Goal: Information Seeking & Learning: Learn about a topic

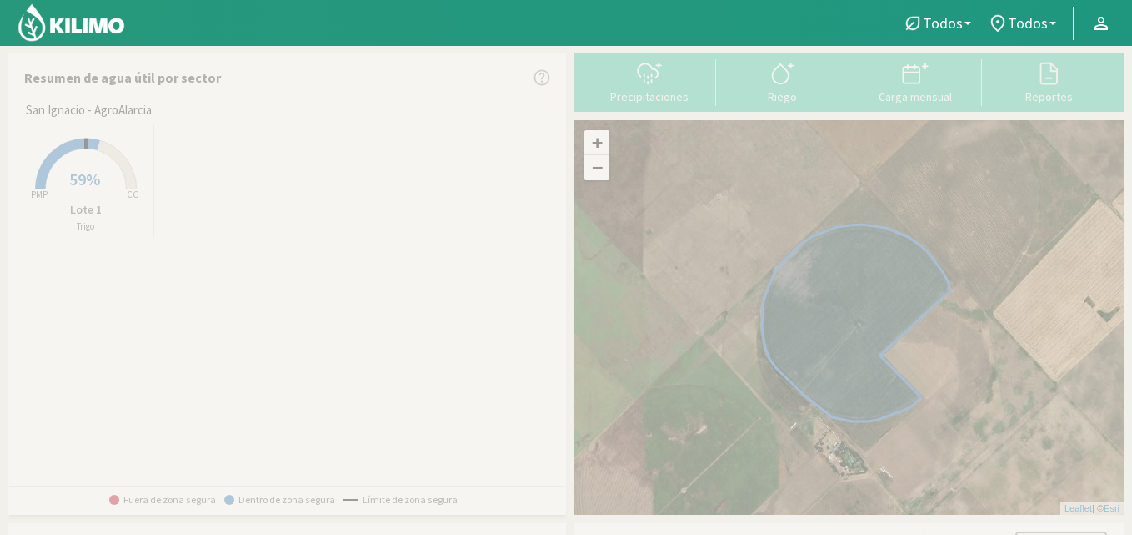
click at [87, 169] on span "59%" at bounding box center [84, 178] width 31 height 21
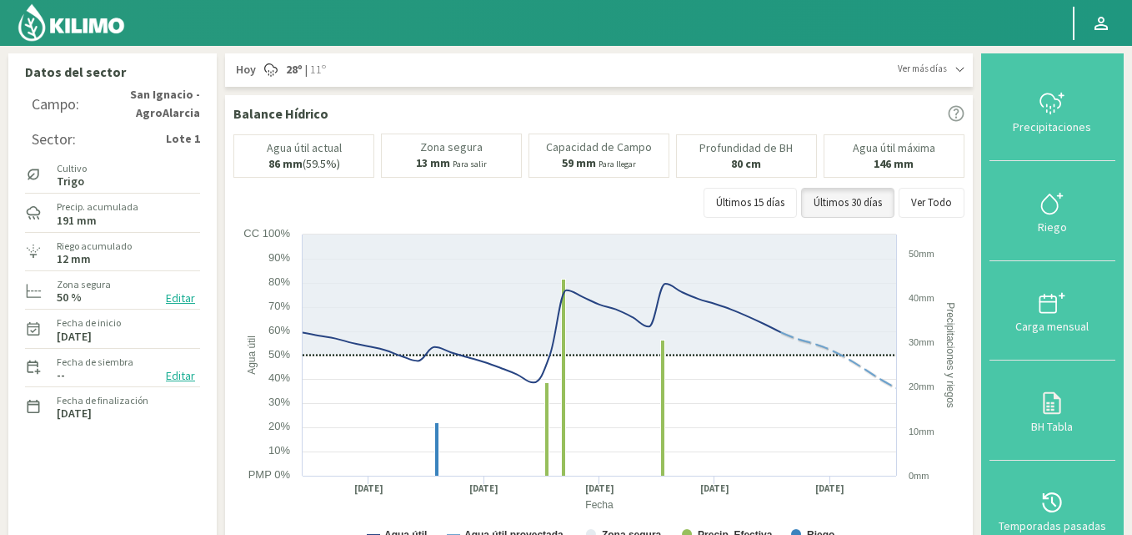
click at [586, 213] on div "Últimos 15 días Últimos 30 días Ver Todo" at bounding box center [599, 203] width 731 height 30
click at [1051, 414] on icon at bounding box center [1052, 402] width 27 height 27
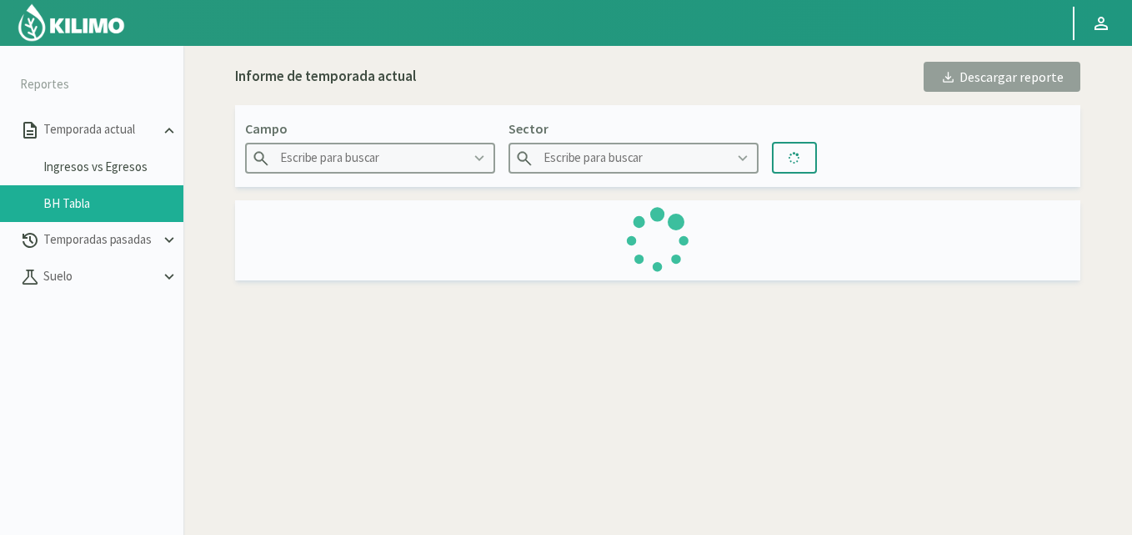
type input "San Ignacio - AgroAlarcia"
type input "Lote 1"
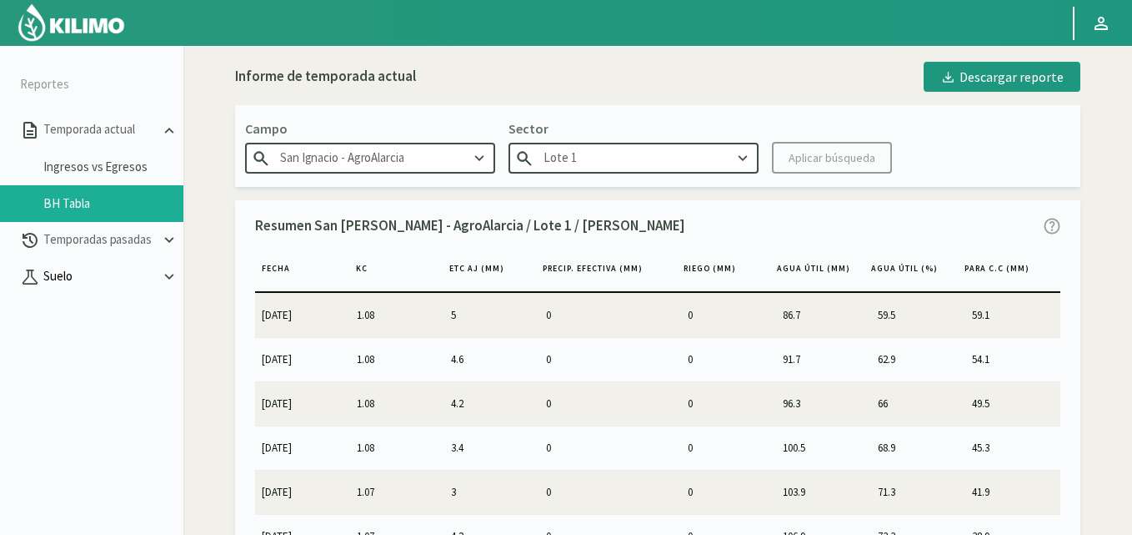
click at [83, 272] on p "Suelo" at bounding box center [100, 276] width 120 height 19
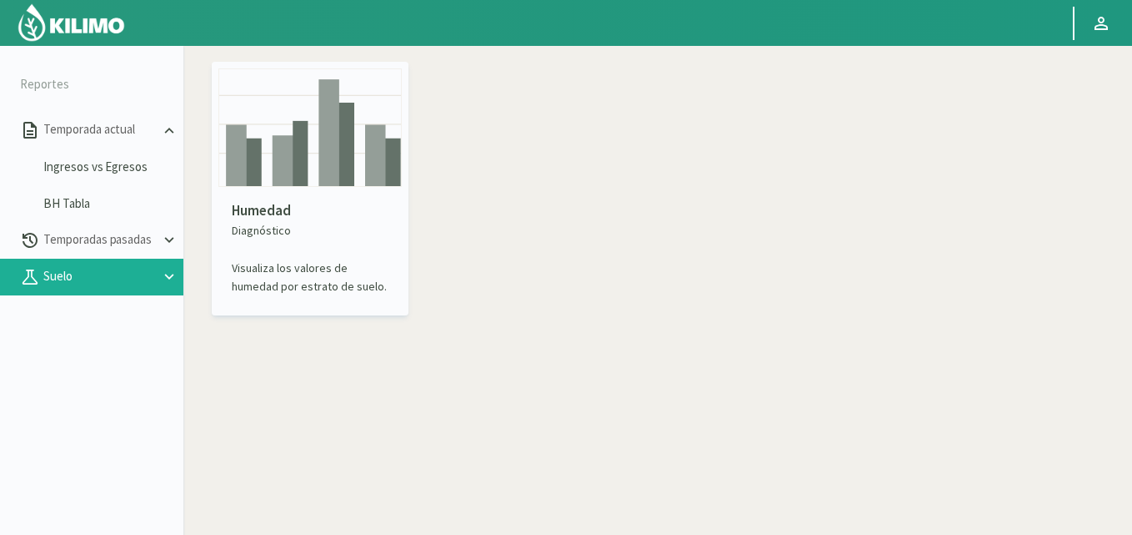
click at [337, 236] on p "Diagnóstico" at bounding box center [310, 231] width 157 height 18
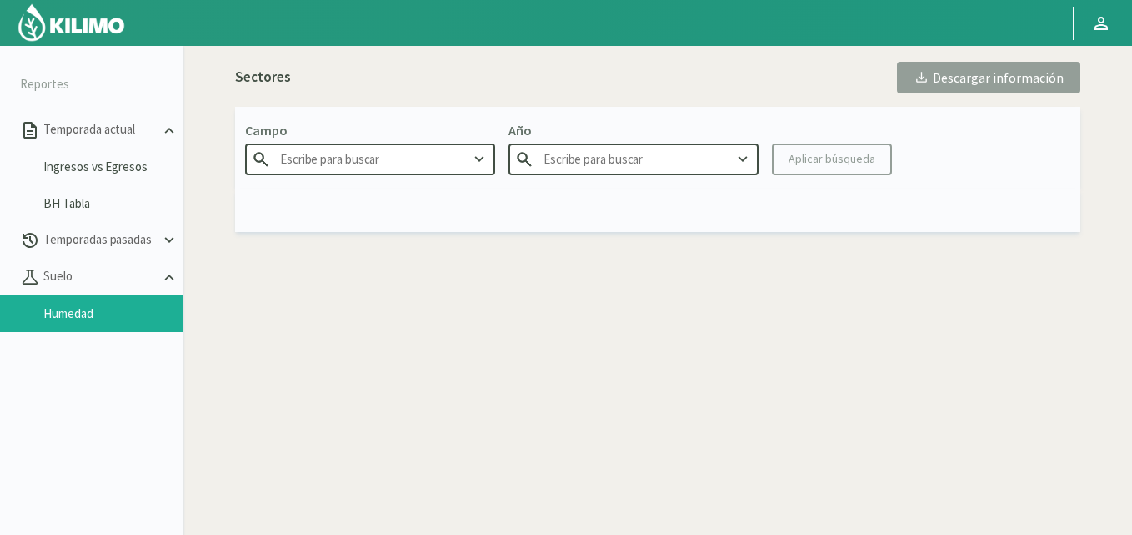
type input "San Ignacio - AgroAlarcia"
type input "2025"
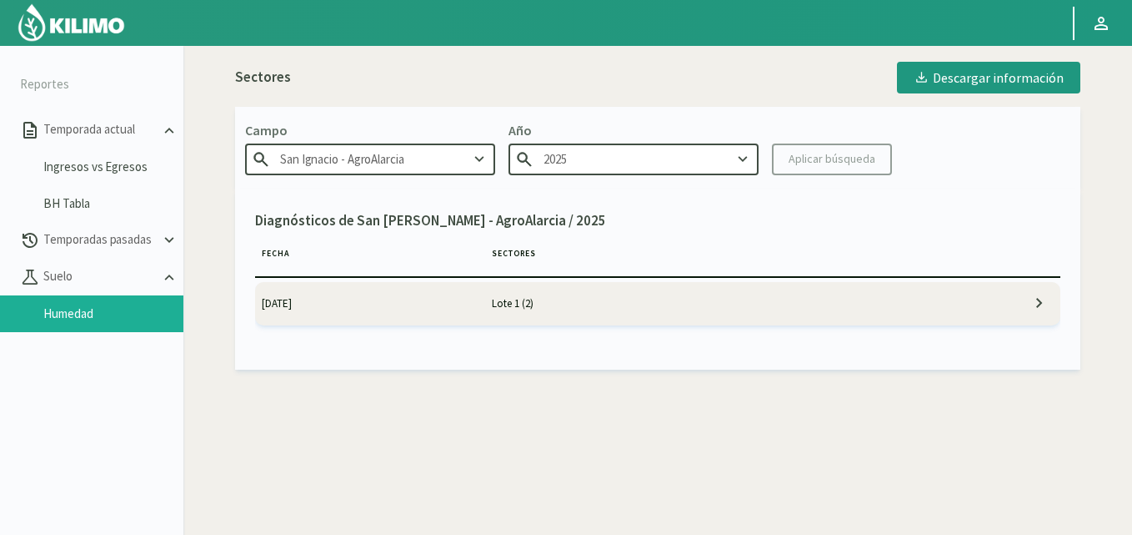
click at [662, 284] on td "Lote 1 (2)" at bounding box center [715, 303] width 460 height 43
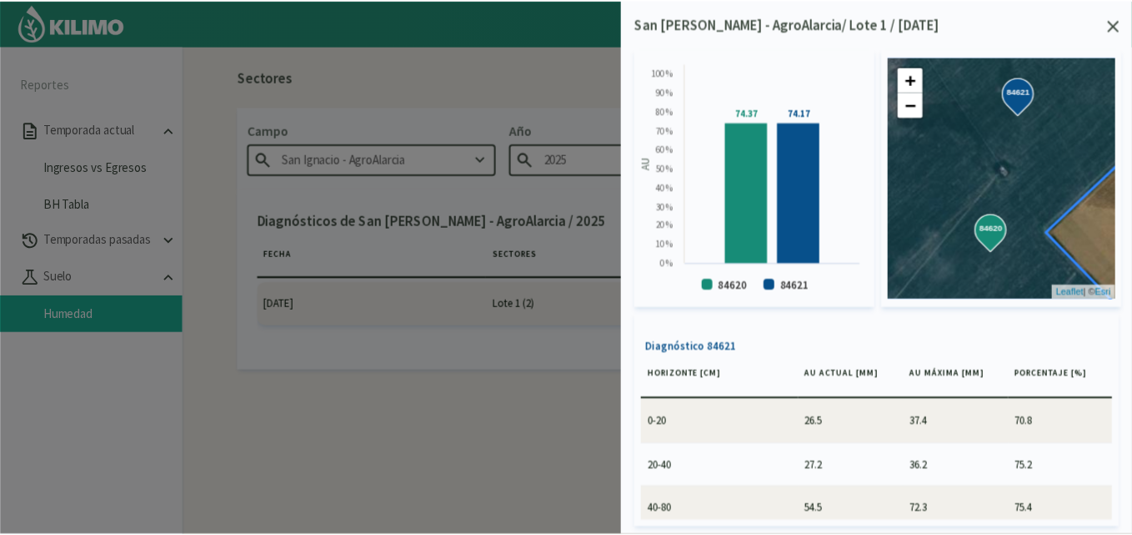
scroll to position [69, 0]
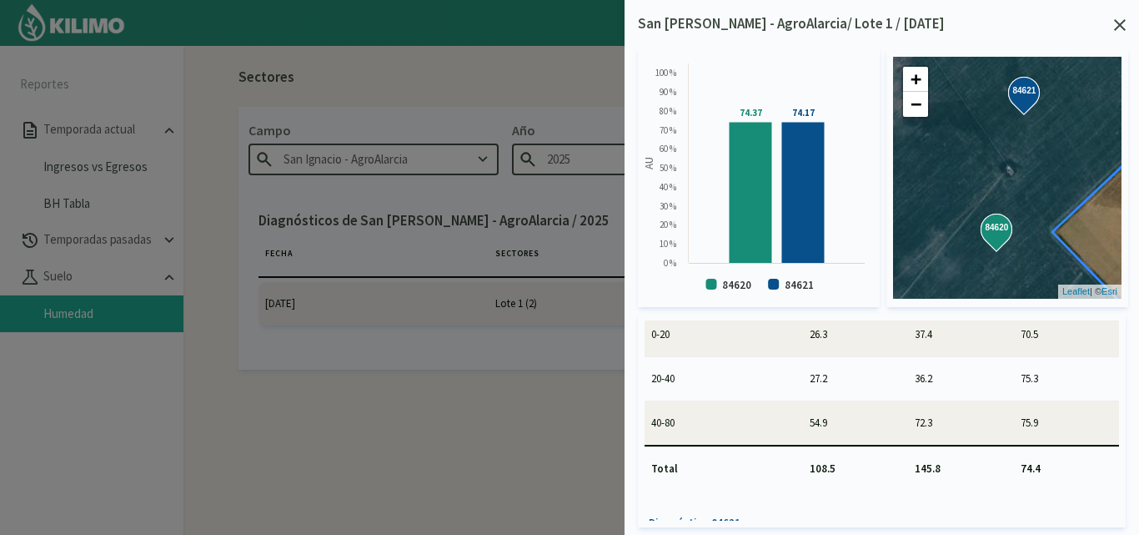
click at [1114, 10] on div "San [PERSON_NAME] - AgroAlarcia/ Lote 1 / [DATE] Created with Highcharts 9.2.2 …" at bounding box center [882, 267] width 515 height 535
click at [1119, 21] on icon at bounding box center [1120, 25] width 12 height 12
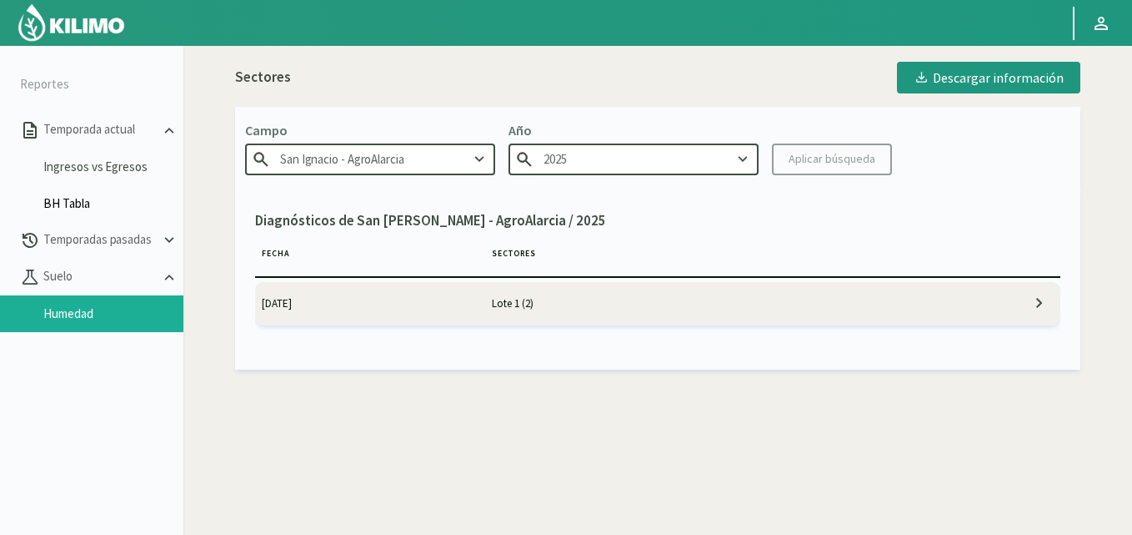
click at [67, 200] on link "BH Tabla" at bounding box center [113, 203] width 140 height 15
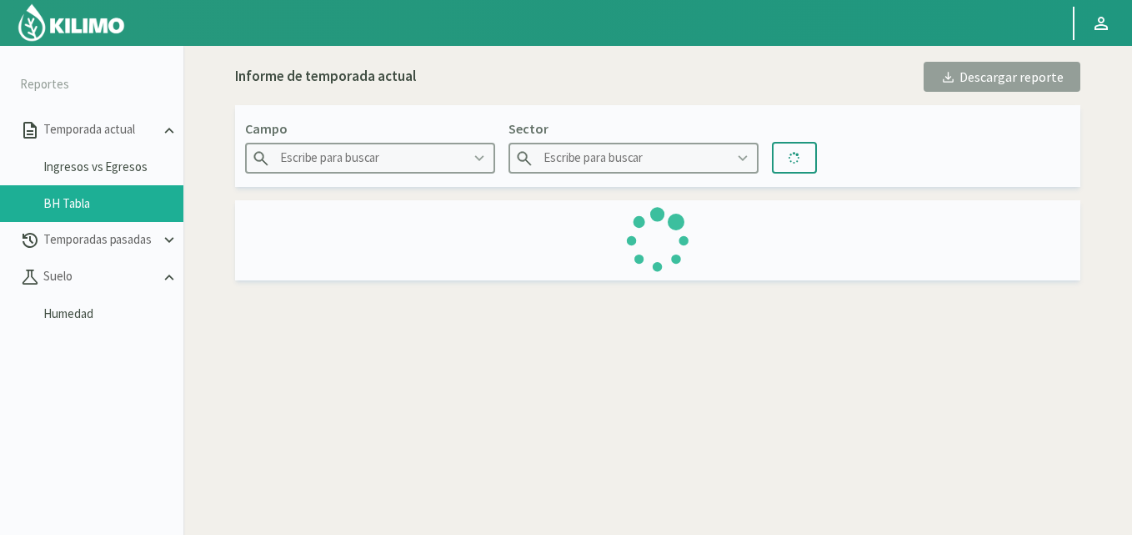
type input "San Ignacio - AgroAlarcia"
type input "Lote 1"
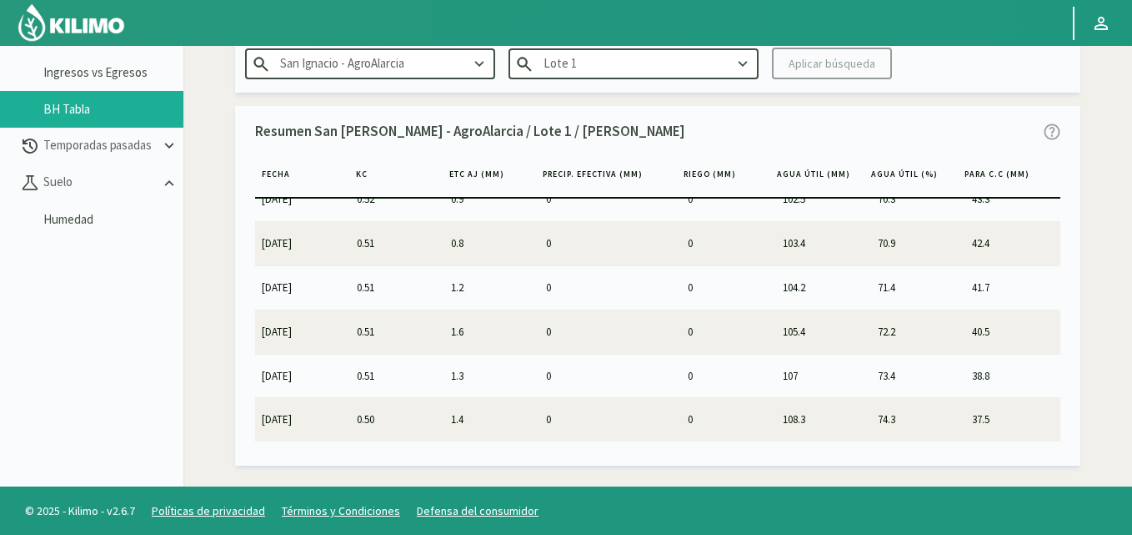
scroll to position [96, 0]
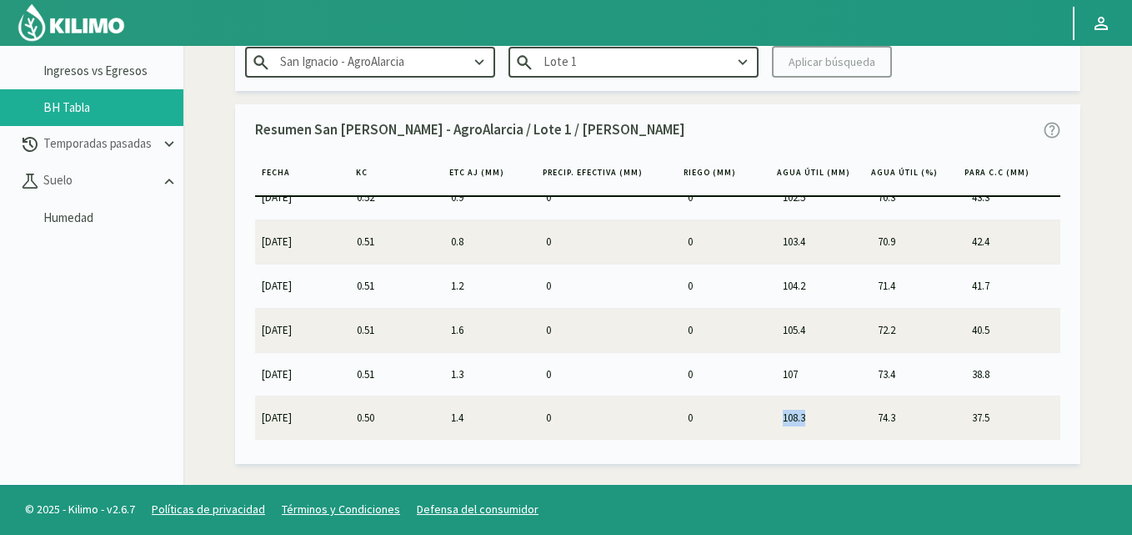
drag, startPoint x: 769, startPoint y: 416, endPoint x: 824, endPoint y: 416, distance: 55.0
click at [824, 416] on tr "[DATE] 0.50 1.4 0 0 108.3 74.3 37.5" at bounding box center [658, 417] width 806 height 44
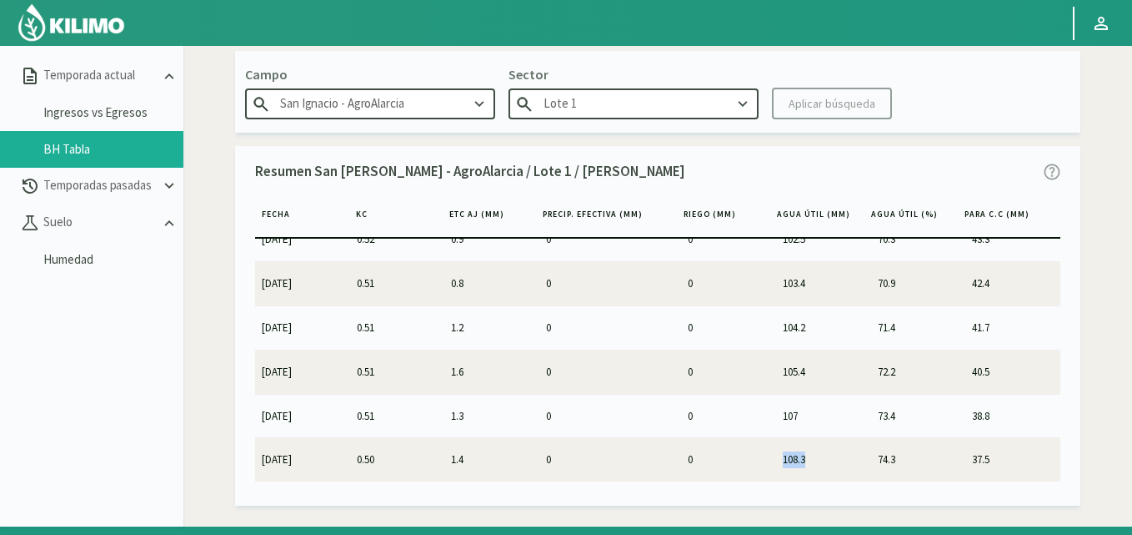
scroll to position [0, 0]
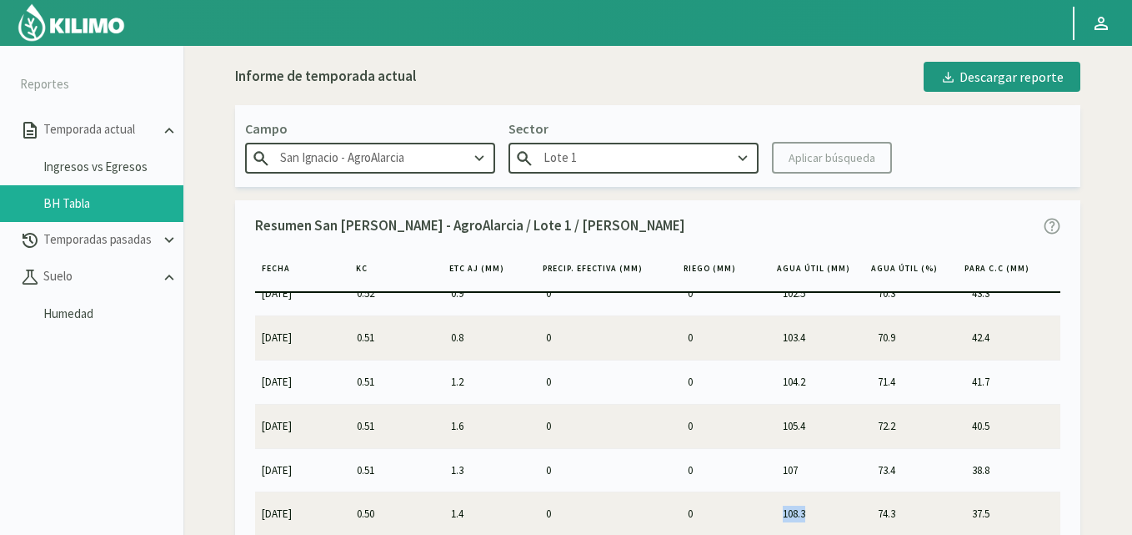
click at [108, 27] on img at bounding box center [71, 23] width 109 height 40
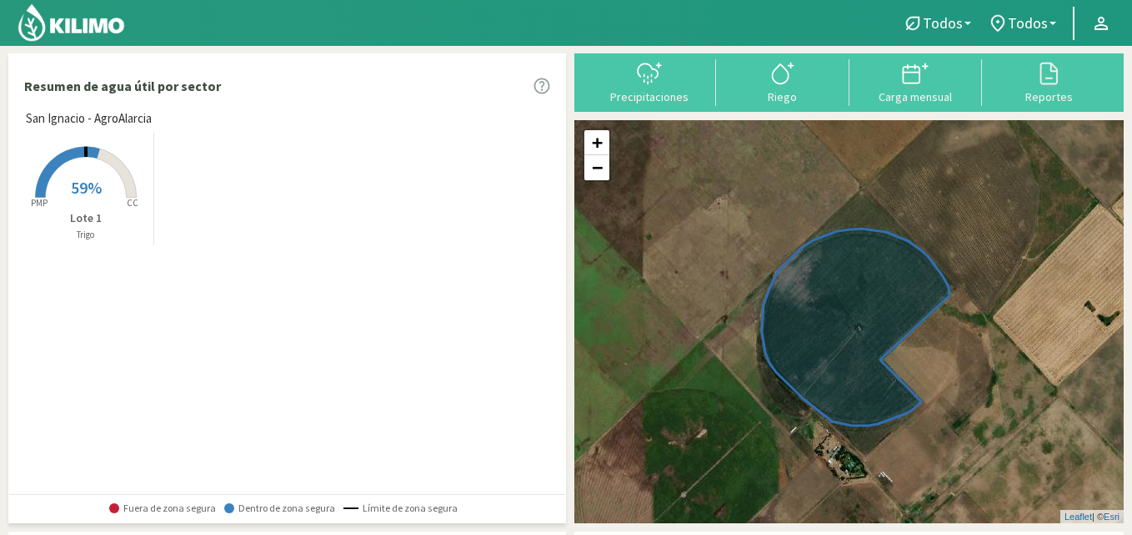
click at [138, 158] on rect at bounding box center [85, 199] width 133 height 133
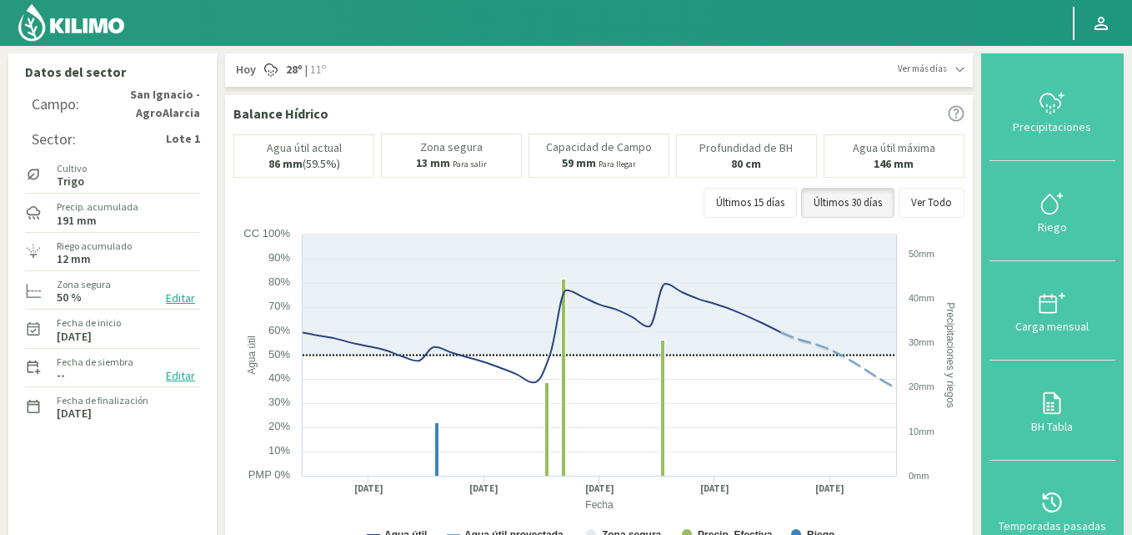
click at [104, 29] on img at bounding box center [71, 23] width 109 height 40
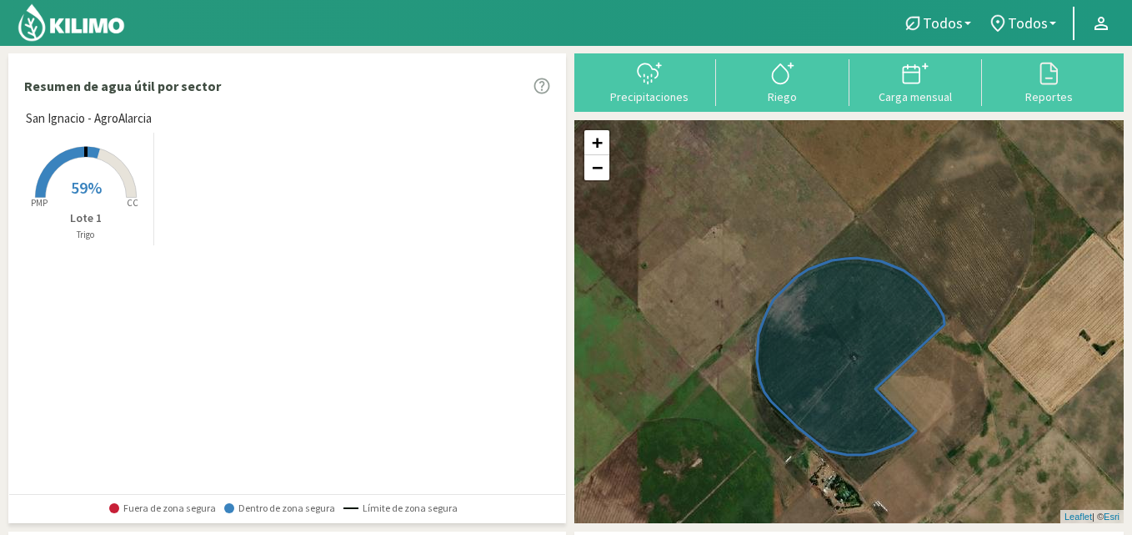
click at [82, 201] on rect at bounding box center [85, 199] width 133 height 133
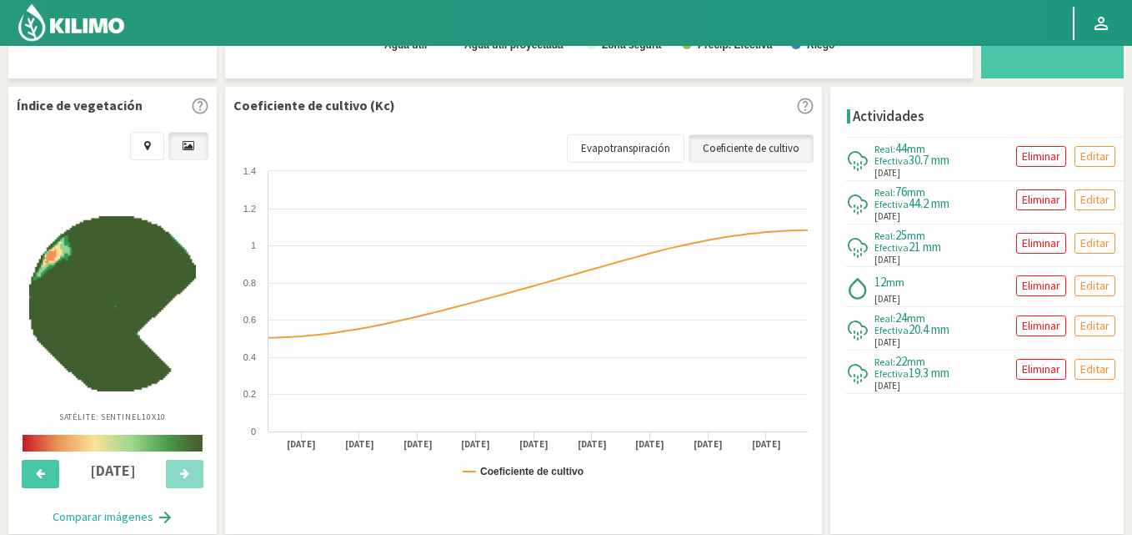
scroll to position [500, 0]
